Goal: Task Accomplishment & Management: Complete application form

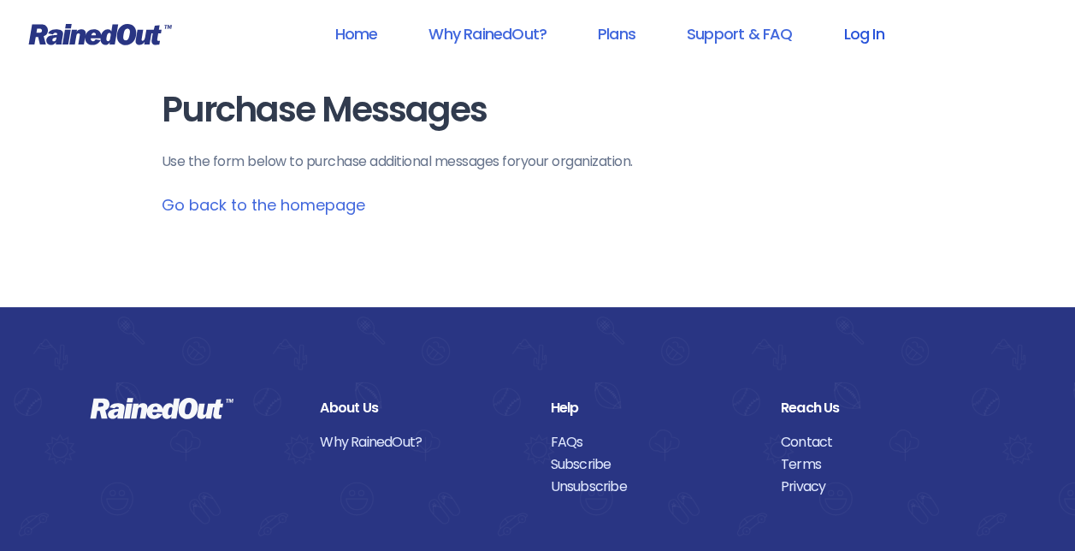
click at [877, 27] on link "Log In" at bounding box center [863, 34] width 85 height 38
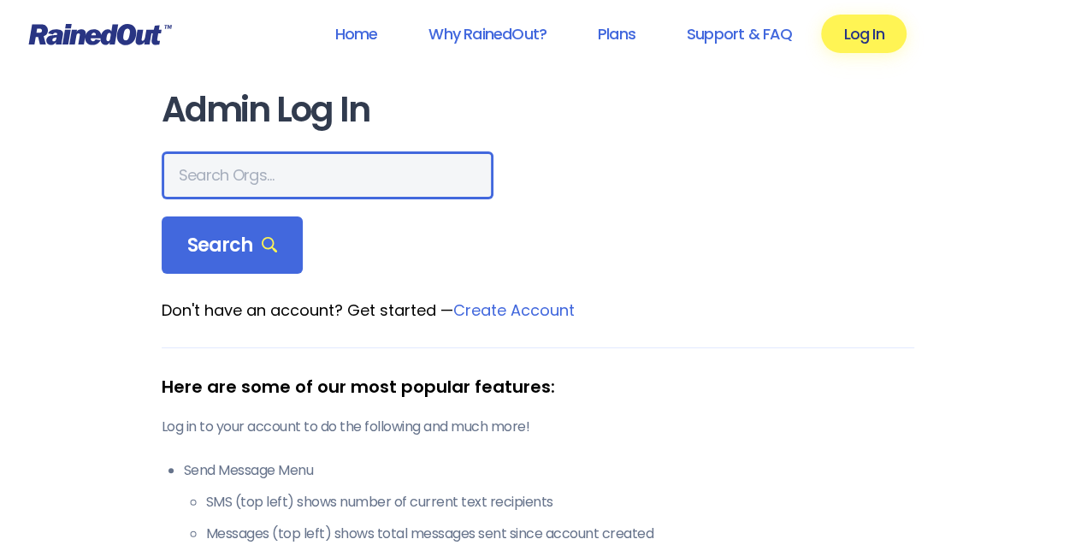
click at [269, 172] on input "text" at bounding box center [328, 175] width 332 height 48
type input "hfah"
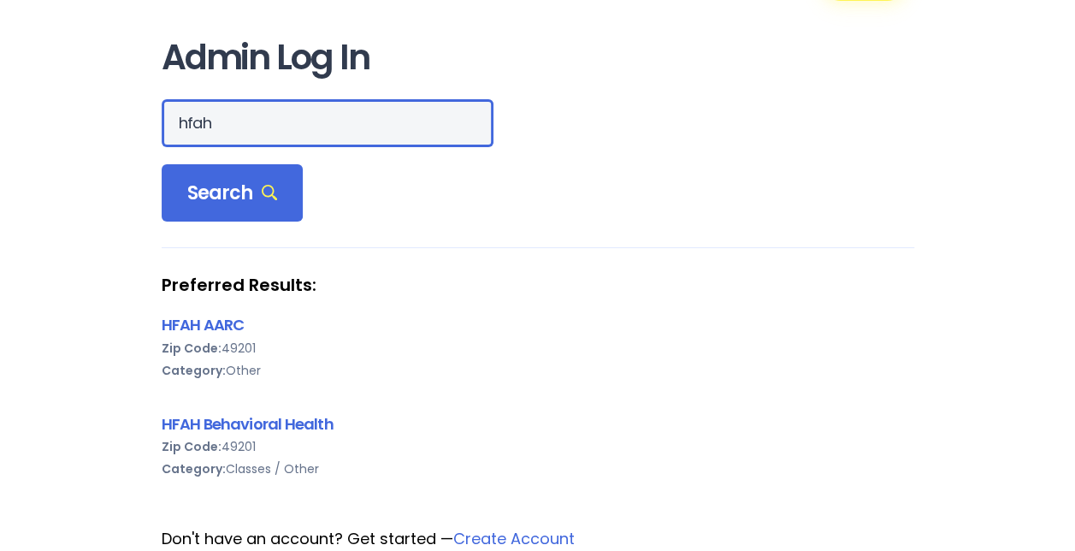
scroll to position [53, 0]
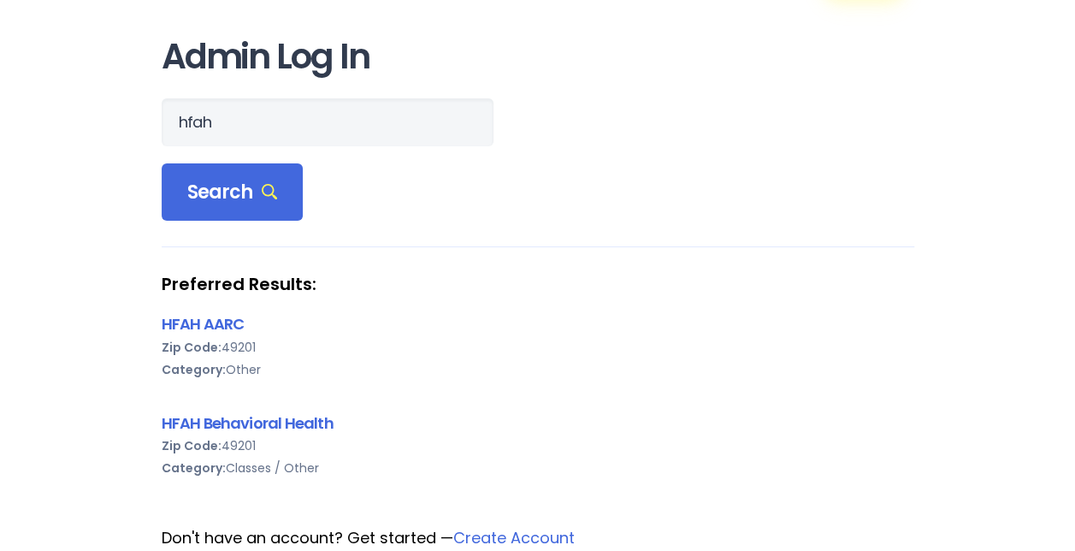
drag, startPoint x: 286, startPoint y: 421, endPoint x: 610, endPoint y: 89, distance: 464.9
click at [235, 415] on link "HFAH Behavioral Health" at bounding box center [248, 422] width 172 height 21
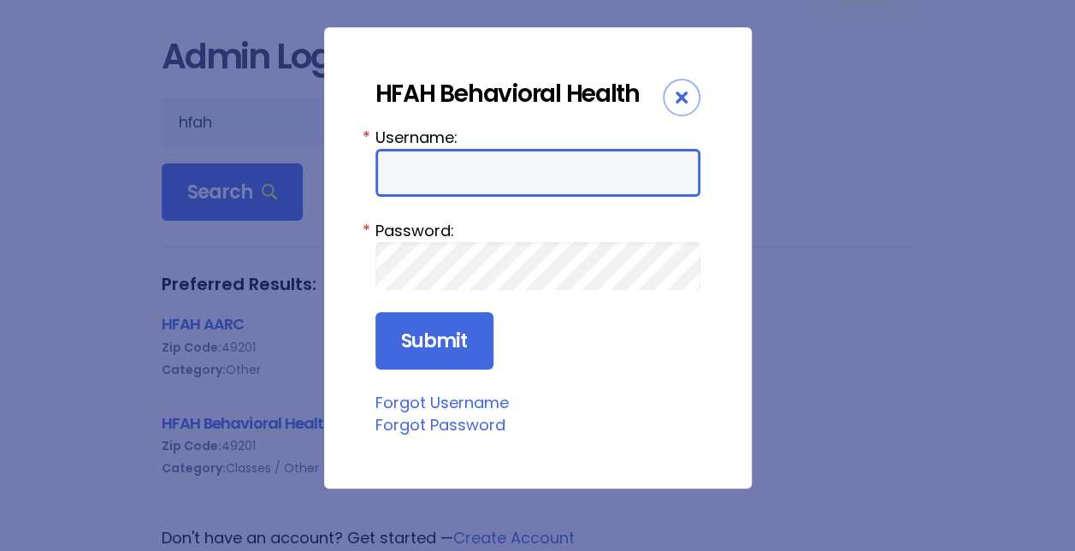
click at [462, 166] on input "Username:" at bounding box center [537, 173] width 325 height 48
type input "Nhuebn1"
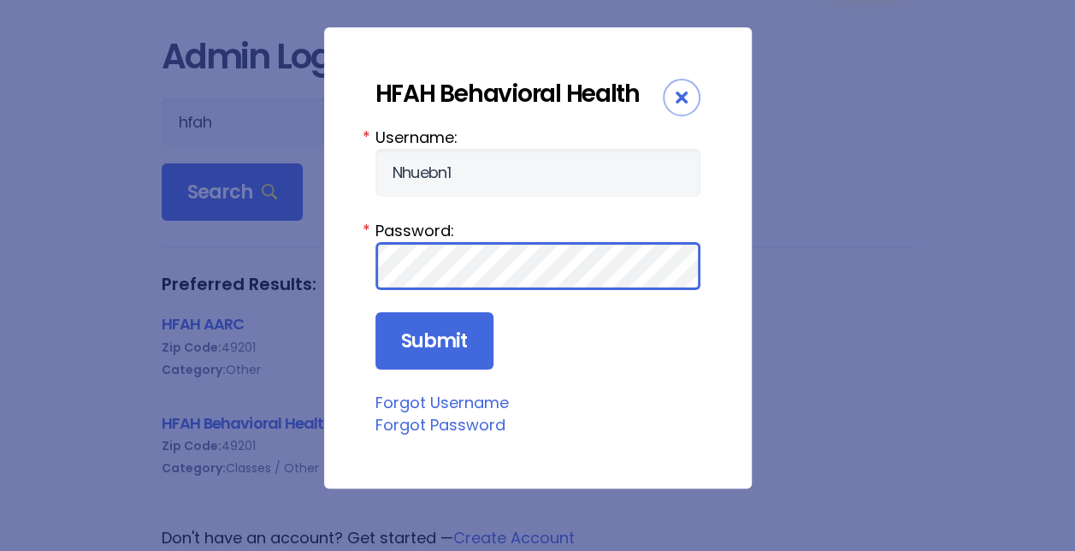
click at [375, 312] on input "Submit" at bounding box center [434, 341] width 118 height 58
